Goal: Information Seeking & Learning: Learn about a topic

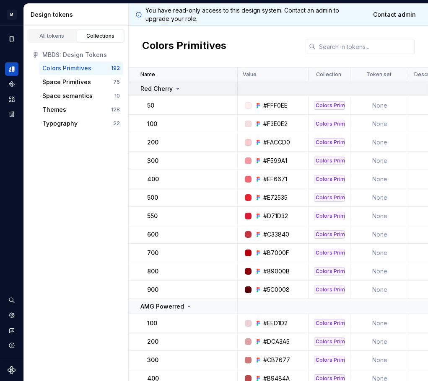
click at [184, 90] on div "Red Cherry" at bounding box center [188, 89] width 96 height 8
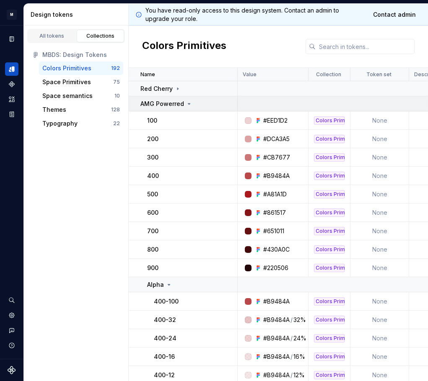
click at [184, 102] on div "AMG Powerred" at bounding box center [166, 104] width 52 height 8
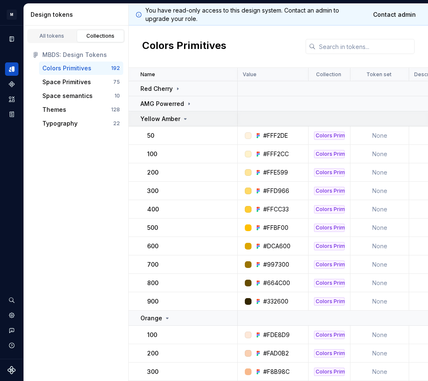
click at [184, 120] on icon at bounding box center [185, 119] width 7 height 7
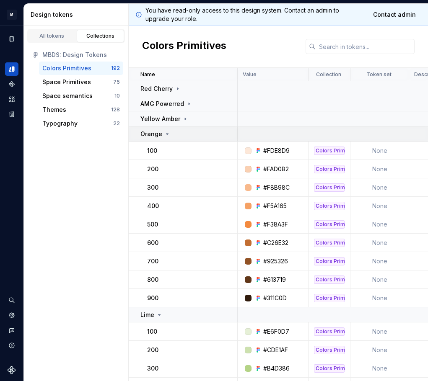
click at [185, 135] on div "Orange" at bounding box center [188, 134] width 96 height 8
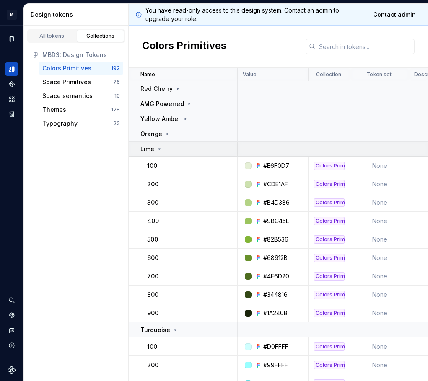
click at [187, 154] on td "Lime" at bounding box center [183, 149] width 109 height 15
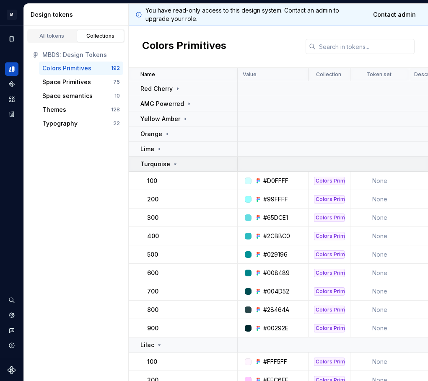
click at [187, 167] on div "Turquoise" at bounding box center [188, 164] width 96 height 8
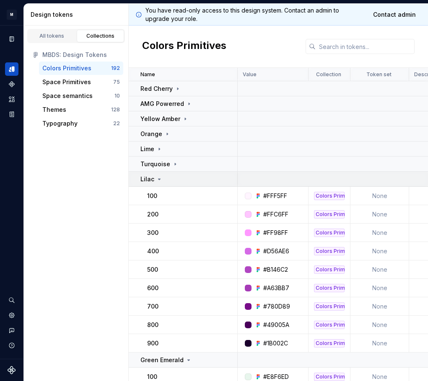
click at [188, 183] on div "Lilac" at bounding box center [188, 179] width 96 height 8
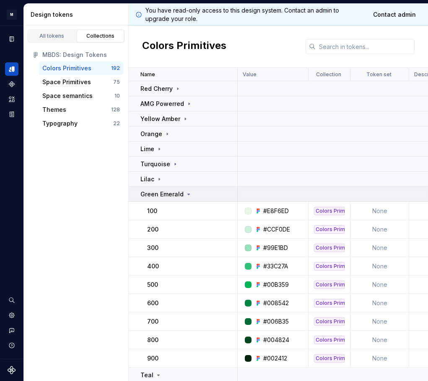
click at [188, 196] on icon at bounding box center [188, 194] width 7 height 7
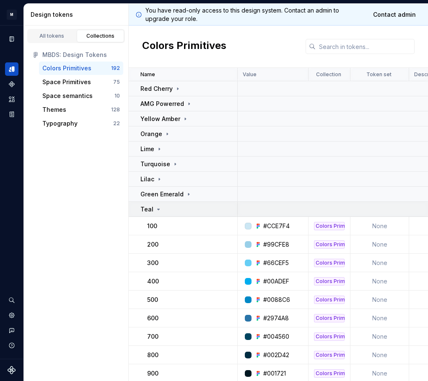
click at [188, 210] on div "Teal" at bounding box center [188, 209] width 96 height 8
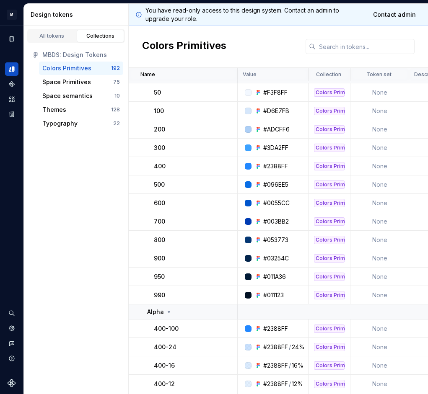
scroll to position [168, 0]
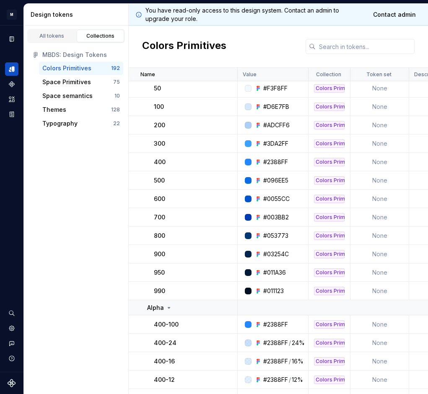
click at [285, 107] on div "#D6E7FB" at bounding box center [276, 107] width 26 height 8
copy div "D6E7FB"
click at [279, 124] on div "#ADCFF6" at bounding box center [276, 125] width 26 height 8
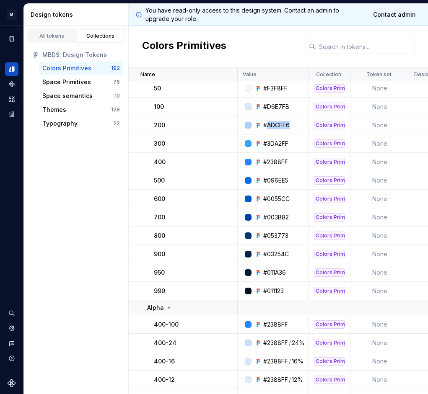
copy div "ADCFF6"
click at [267, 144] on div "#3DA2FF" at bounding box center [275, 144] width 25 height 8
copy div "3DA2FF"
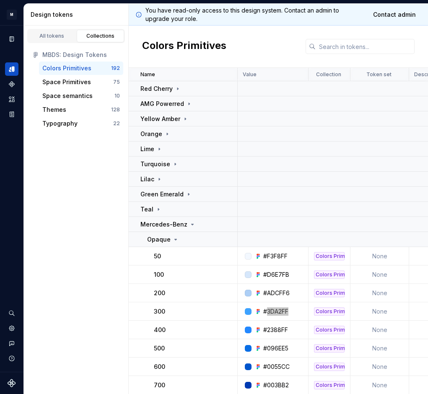
scroll to position [0, 0]
click at [167, 241] on p "Opaque" at bounding box center [158, 240] width 23 height 8
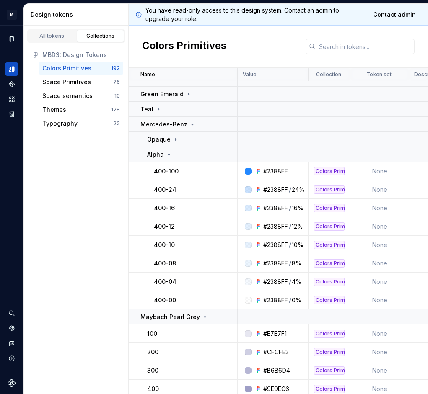
scroll to position [112, 0]
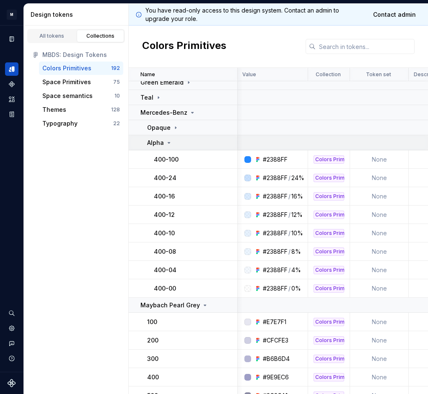
click at [170, 146] on div "Alpha" at bounding box center [159, 143] width 25 height 8
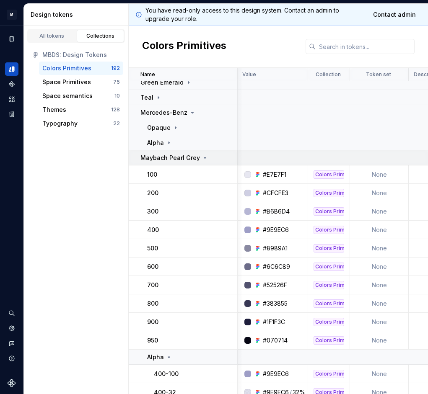
click at [188, 155] on p "Maybach Pearl Grey" at bounding box center [170, 158] width 60 height 8
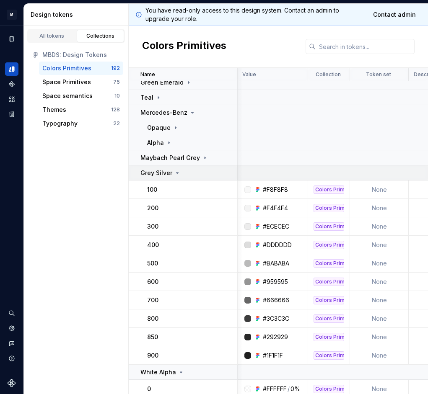
click at [185, 175] on div "Grey Silver" at bounding box center [188, 173] width 96 height 8
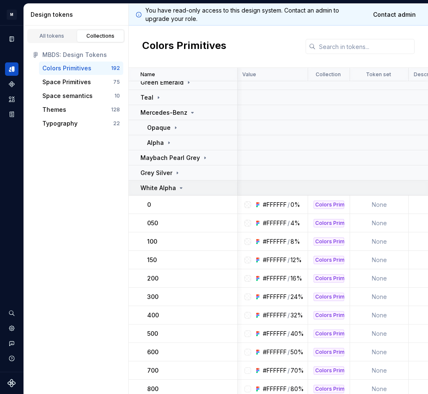
click at [182, 190] on icon at bounding box center [181, 188] width 7 height 7
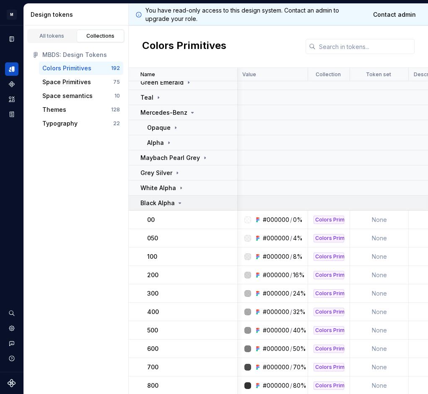
click at [182, 207] on td "Black Alpha" at bounding box center [183, 203] width 109 height 15
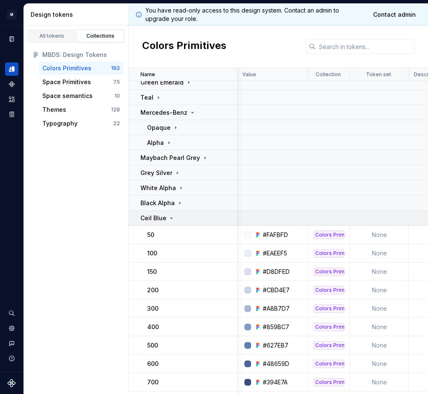
click at [181, 224] on td "Ceil Blue" at bounding box center [183, 218] width 109 height 15
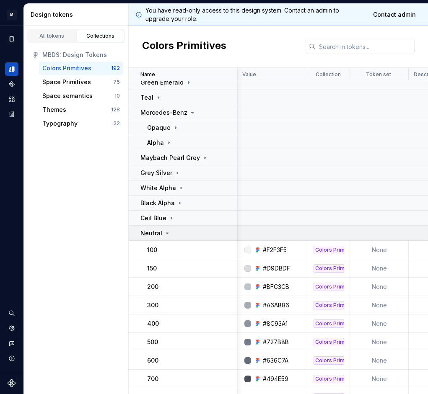
click at [181, 236] on div "Neutral" at bounding box center [188, 233] width 96 height 8
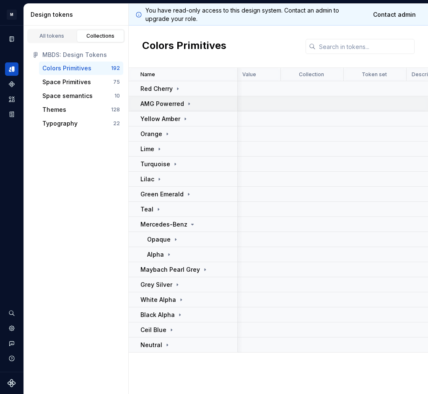
click at [172, 101] on p "AMG Powerred" at bounding box center [162, 104] width 44 height 8
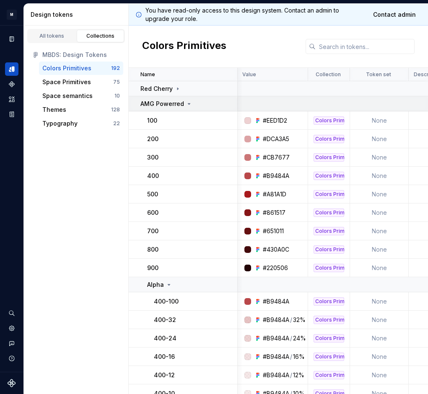
click at [188, 100] on div "AMG Powerred" at bounding box center [166, 104] width 52 height 8
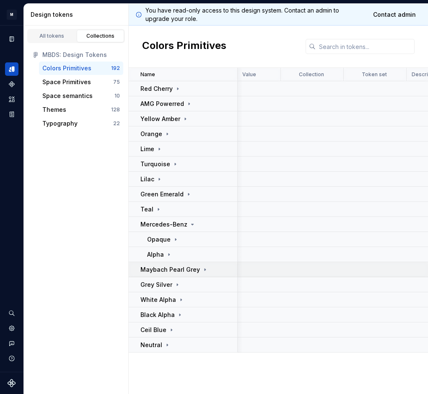
click at [206, 266] on div "Maybach Pearl Grey" at bounding box center [188, 270] width 96 height 8
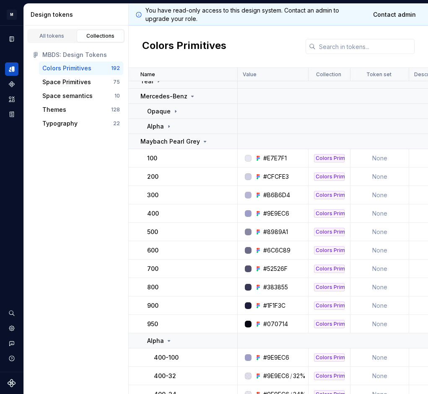
scroll to position [120, 0]
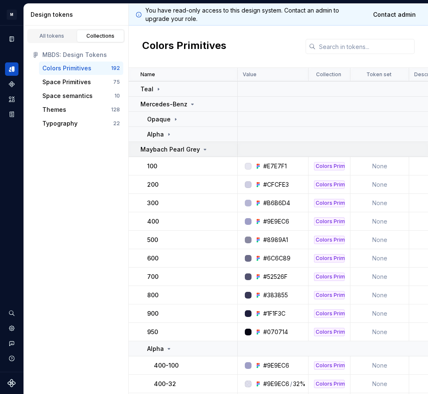
click at [204, 151] on icon at bounding box center [205, 149] width 7 height 7
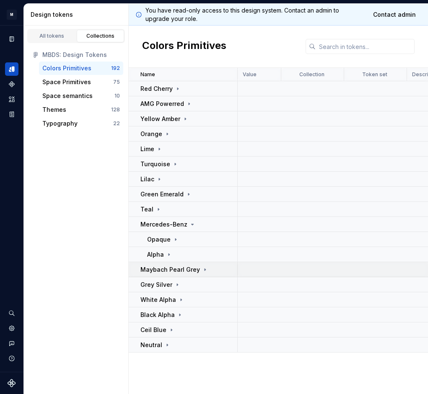
scroll to position [0, 0]
click at [162, 326] on p "Ceil Blue" at bounding box center [153, 330] width 26 height 8
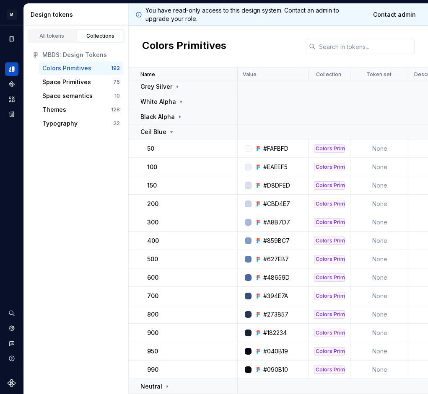
scroll to position [198, 0]
click at [285, 184] on div "#D8DFED" at bounding box center [276, 185] width 27 height 8
copy div "D8DFED"
click at [277, 203] on div "#CBD4E7" at bounding box center [276, 204] width 27 height 8
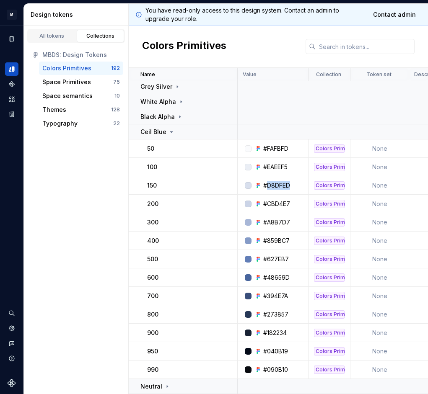
click at [277, 203] on div "#CBD4E7" at bounding box center [276, 204] width 27 height 8
copy div "CBD4E7"
click at [277, 217] on td "#A8B7D7" at bounding box center [273, 222] width 71 height 18
click at [280, 220] on div "#A8B7D7" at bounding box center [276, 222] width 27 height 8
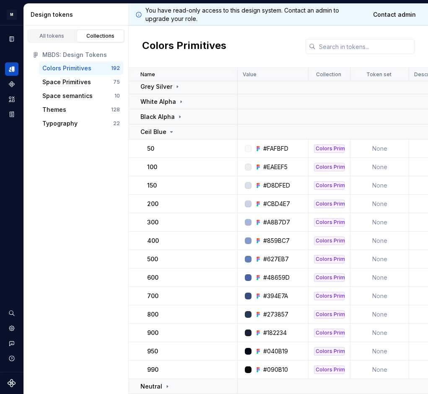
click at [280, 220] on div "#A8B7D7" at bounding box center [276, 222] width 27 height 8
copy div "A8B7D7"
click at [273, 241] on div "#859BC7" at bounding box center [276, 241] width 26 height 8
copy div "859BC7"
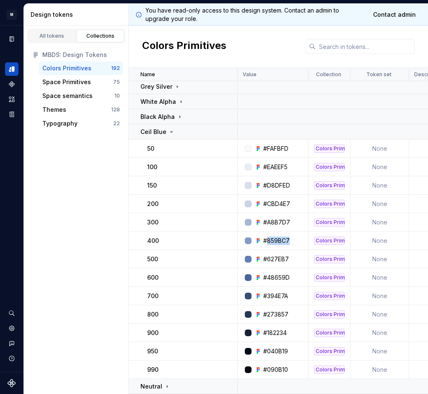
click at [278, 260] on div "#627EB7" at bounding box center [276, 259] width 26 height 8
copy div "627EB7"
click at [282, 278] on div "#48659D" at bounding box center [276, 278] width 26 height 8
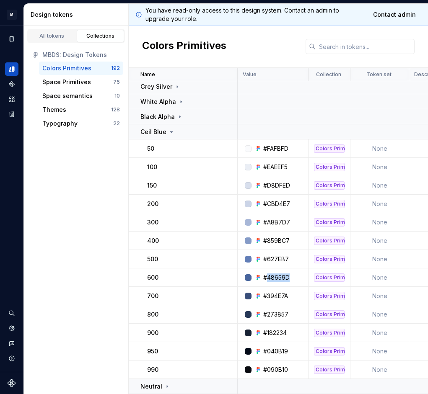
copy div "48659D"
click at [276, 295] on div "#394E7A" at bounding box center [275, 296] width 25 height 8
copy div "394E7A"
click at [274, 314] on div "#273857" at bounding box center [275, 315] width 25 height 8
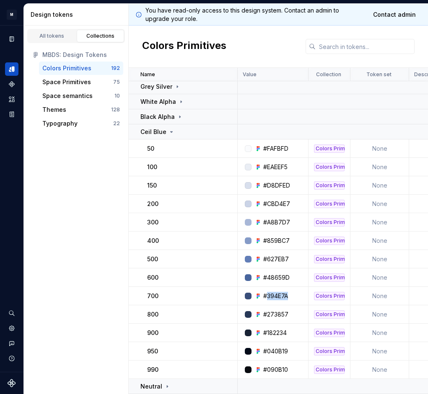
click at [274, 314] on div "#273857" at bounding box center [275, 315] width 25 height 8
click at [275, 332] on div "#182234" at bounding box center [274, 333] width 23 height 8
click at [276, 349] on div "#040B19" at bounding box center [275, 351] width 25 height 8
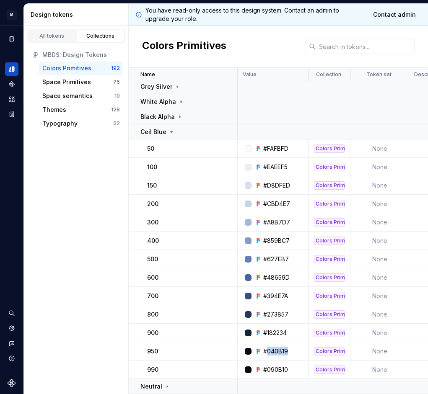
click at [272, 367] on div "#090B10" at bounding box center [275, 370] width 25 height 8
click at [166, 132] on div "Ceil Blue" at bounding box center [157, 132] width 34 height 8
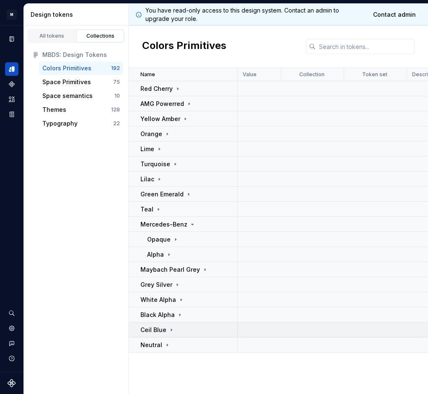
scroll to position [0, 0]
click at [175, 93] on div "Red Cherry" at bounding box center [160, 89] width 41 height 8
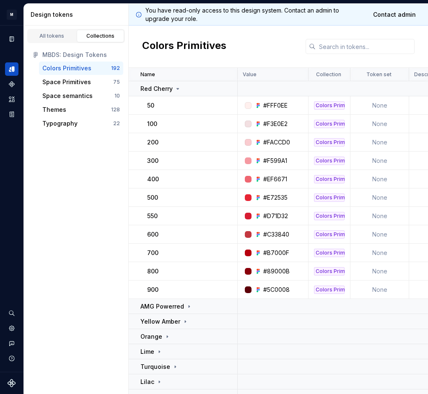
click at [276, 104] on div "#FFF0EE" at bounding box center [275, 105] width 24 height 8
click at [175, 91] on icon at bounding box center [177, 89] width 7 height 7
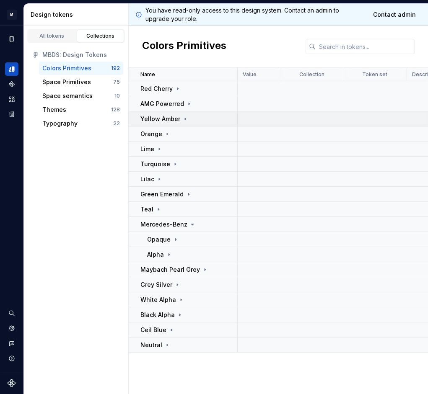
click at [184, 120] on icon at bounding box center [185, 119] width 7 height 7
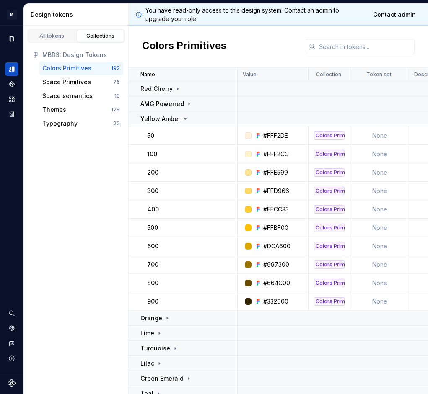
click at [277, 132] on div "#FFF2DE" at bounding box center [275, 136] width 25 height 8
click at [281, 135] on div "#FFF2DE" at bounding box center [275, 136] width 25 height 8
click at [281, 152] on div "#FFF2CC" at bounding box center [276, 154] width 26 height 8
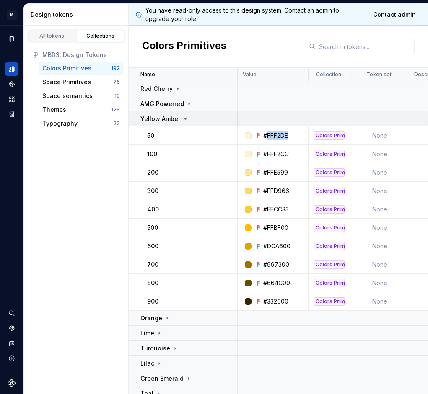
click at [281, 152] on div "#FFF2CC" at bounding box center [276, 154] width 26 height 8
click at [280, 174] on div "#FFE599" at bounding box center [275, 172] width 25 height 8
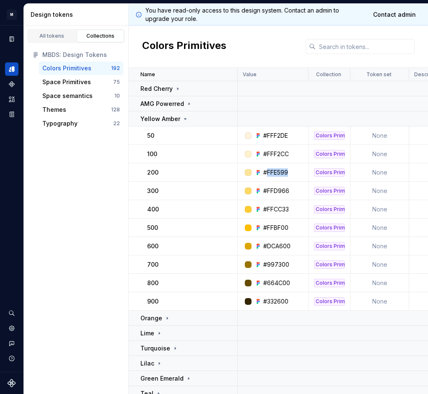
click at [267, 189] on div "#FFD966" at bounding box center [276, 191] width 26 height 8
click at [282, 212] on div "#FFCC33" at bounding box center [276, 209] width 26 height 8
click at [277, 226] on div "#FFBF00" at bounding box center [275, 228] width 25 height 8
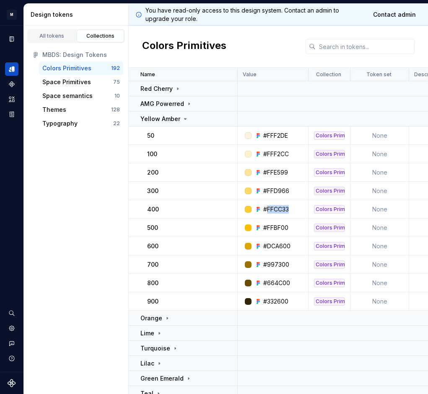
click at [277, 226] on div "#FFBF00" at bounding box center [275, 228] width 25 height 8
click at [280, 244] on div "#DCA600" at bounding box center [276, 246] width 27 height 8
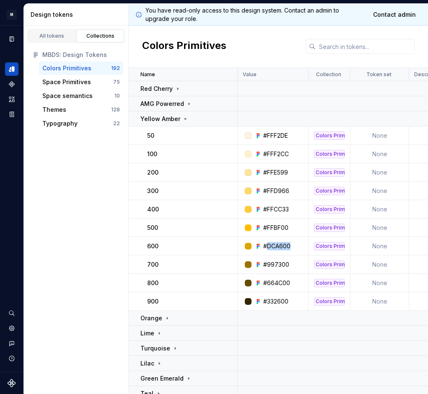
click at [279, 263] on div "#997300" at bounding box center [276, 265] width 26 height 8
click at [276, 284] on div "#664C00" at bounding box center [276, 283] width 27 height 8
click at [272, 304] on div "#332600" at bounding box center [275, 302] width 25 height 8
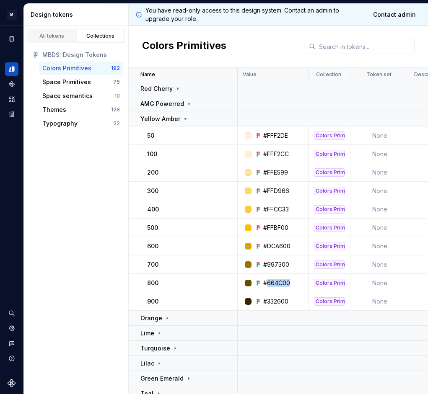
click at [272, 304] on div "#332600" at bounding box center [275, 302] width 25 height 8
click at [188, 122] on div "Yellow Amber" at bounding box center [188, 119] width 96 height 8
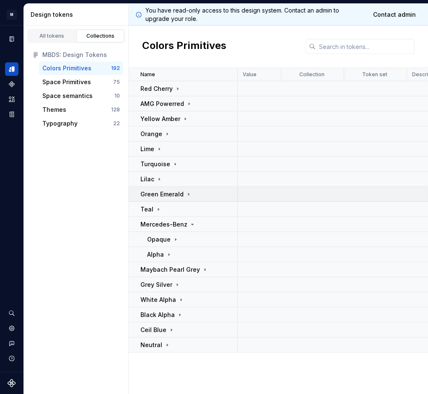
click at [175, 191] on p "Green Emerald" at bounding box center [161, 194] width 43 height 8
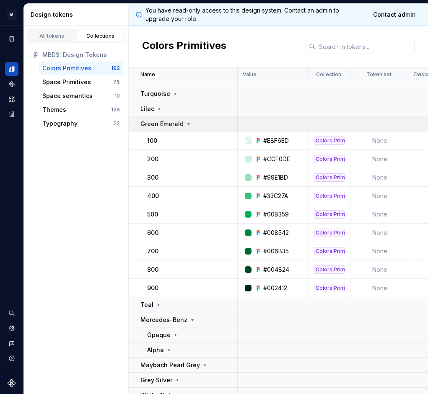
scroll to position [71, 0]
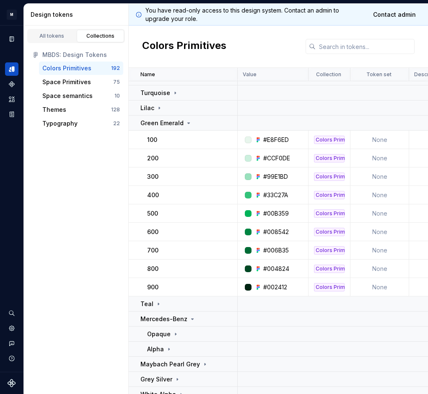
click at [288, 141] on div "#E8F6ED" at bounding box center [276, 140] width 26 height 8
click at [294, 132] on td "#E8F6ED" at bounding box center [273, 140] width 71 height 18
click at [176, 123] on p "Green Emerald" at bounding box center [161, 123] width 43 height 8
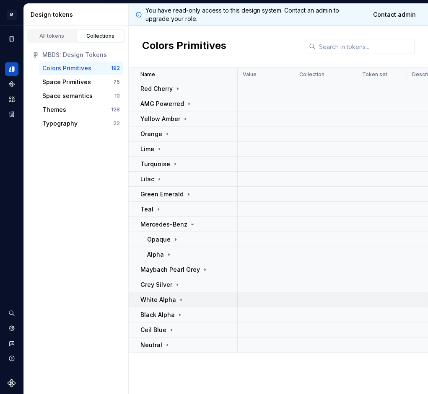
click at [202, 300] on div "White Alpha" at bounding box center [188, 300] width 96 height 8
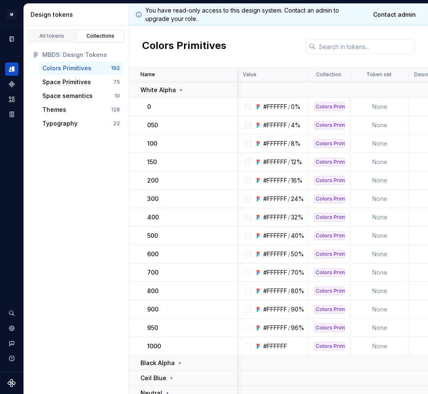
scroll to position [206, 1]
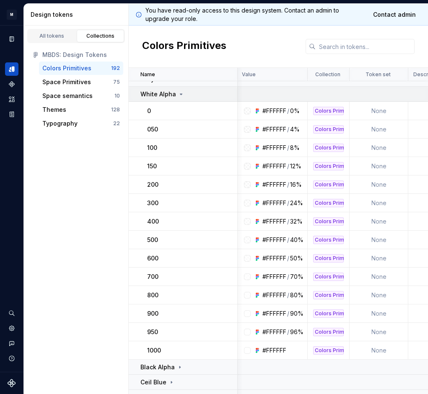
click at [179, 97] on icon at bounding box center [181, 94] width 7 height 7
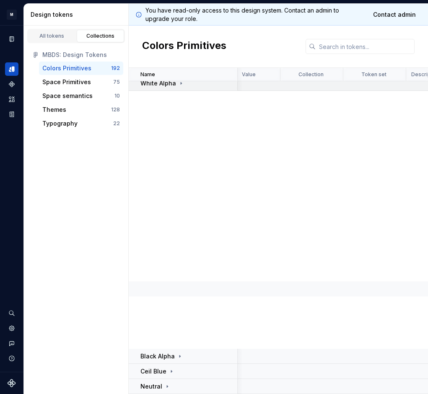
scroll to position [0, 1]
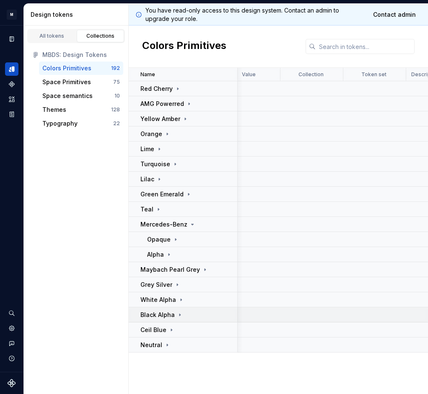
click at [185, 318] on div "Black Alpha" at bounding box center [188, 315] width 96 height 8
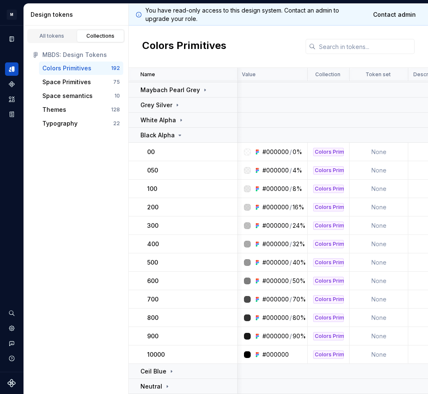
scroll to position [180, 1]
click at [179, 135] on icon at bounding box center [180, 135] width 2 height 1
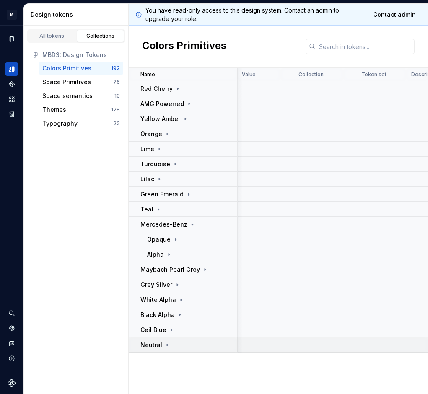
click at [188, 348] on div "Neutral" at bounding box center [188, 345] width 96 height 8
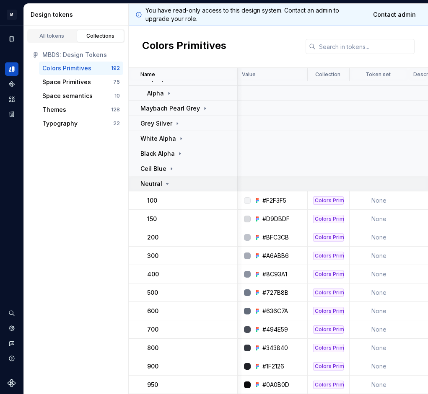
scroll to position [161, 1]
click at [168, 186] on icon at bounding box center [167, 184] width 7 height 7
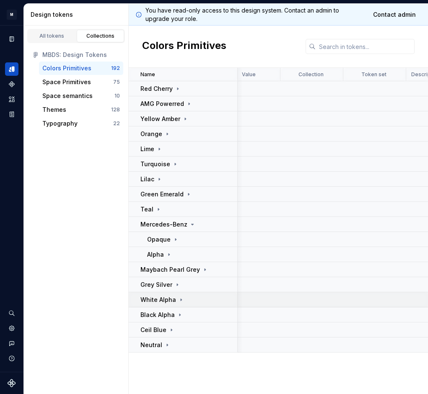
scroll to position [0, 1]
click at [188, 282] on div "Grey Silver" at bounding box center [188, 285] width 96 height 8
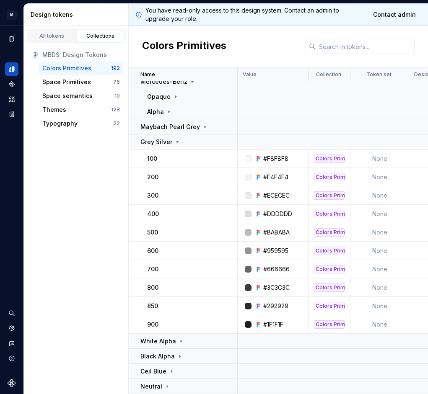
scroll to position [143, 0]
click at [168, 141] on p "Grey Silver" at bounding box center [156, 142] width 32 height 8
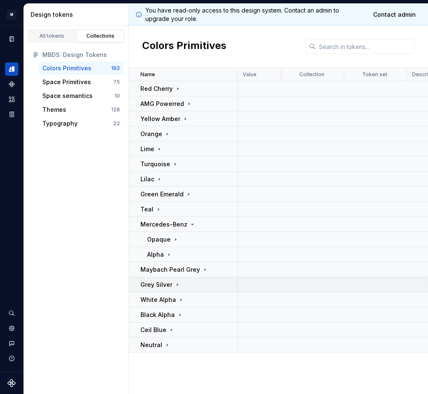
scroll to position [0, 0]
click at [165, 210] on div "Teal" at bounding box center [188, 209] width 96 height 8
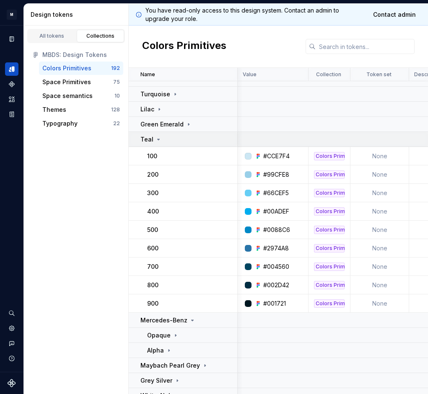
scroll to position [71, 1]
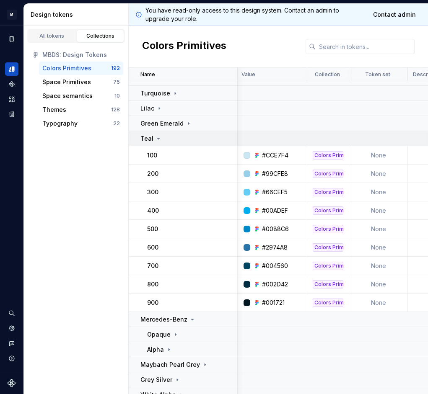
click at [163, 145] on td "Teal" at bounding box center [183, 138] width 109 height 15
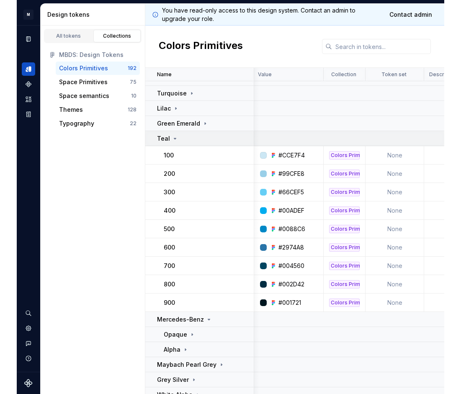
scroll to position [0, 1]
